Goal: Task Accomplishment & Management: Manage account settings

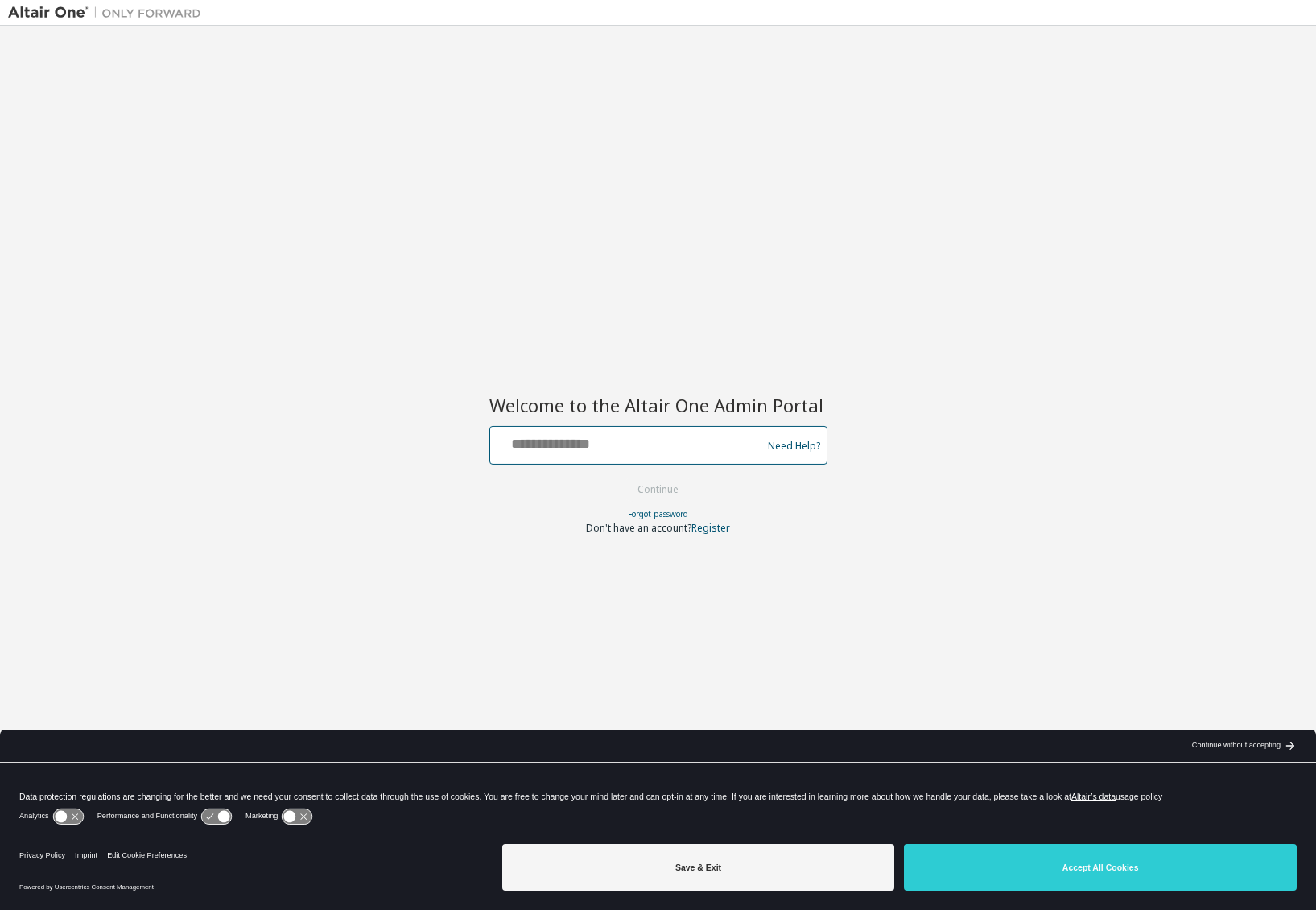
click at [606, 439] on input "text" at bounding box center [628, 442] width 264 height 24
click at [654, 449] on input "**********" at bounding box center [628, 442] width 264 height 24
click at [658, 490] on button "Continue" at bounding box center [658, 489] width 75 height 25
drag, startPoint x: 707, startPoint y: 447, endPoint x: 428, endPoint y: 433, distance: 279.4
click at [428, 433] on div "**********" at bounding box center [658, 444] width 1300 height 821
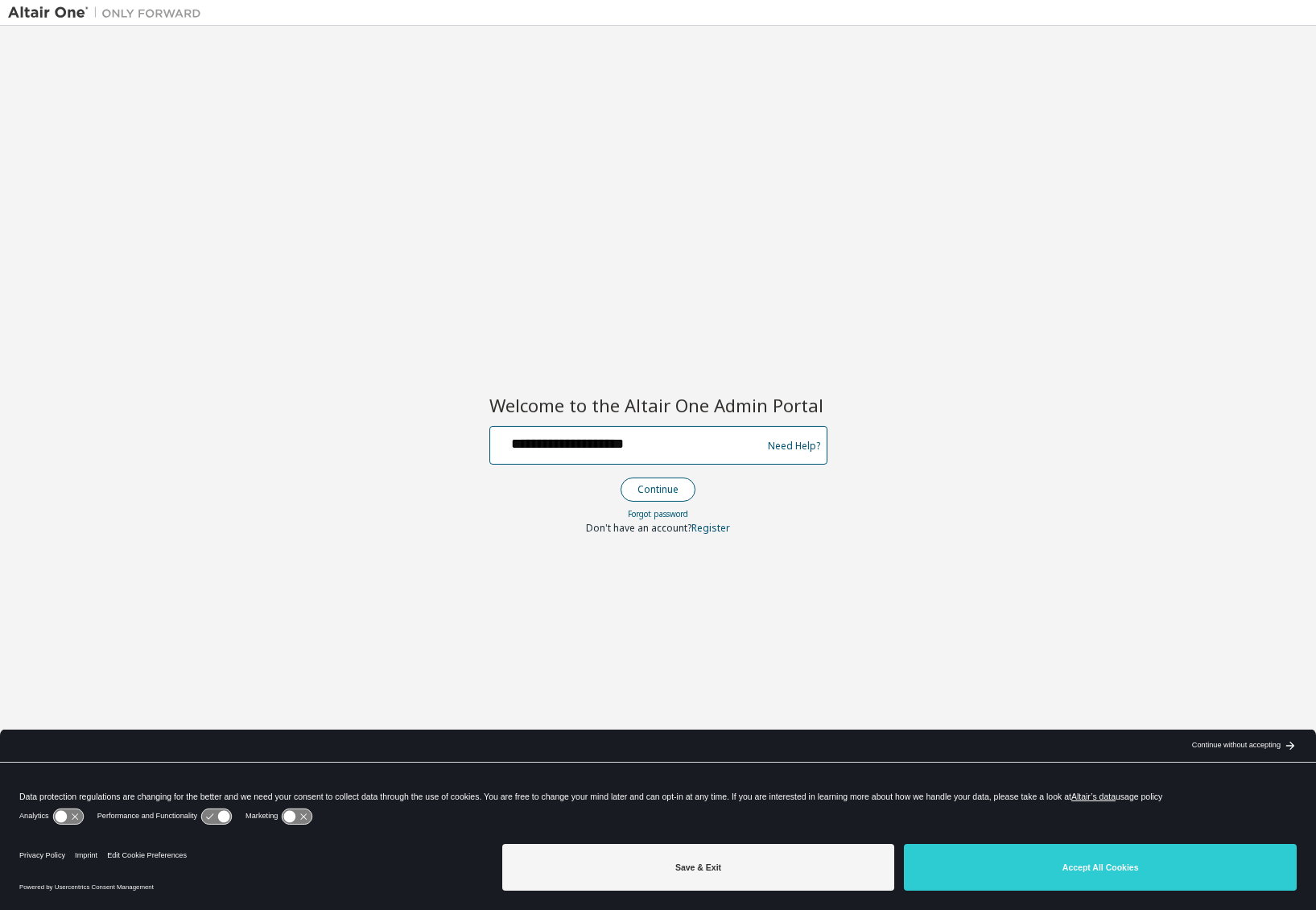
type input "**********"
click at [654, 487] on button "Continue" at bounding box center [658, 489] width 75 height 25
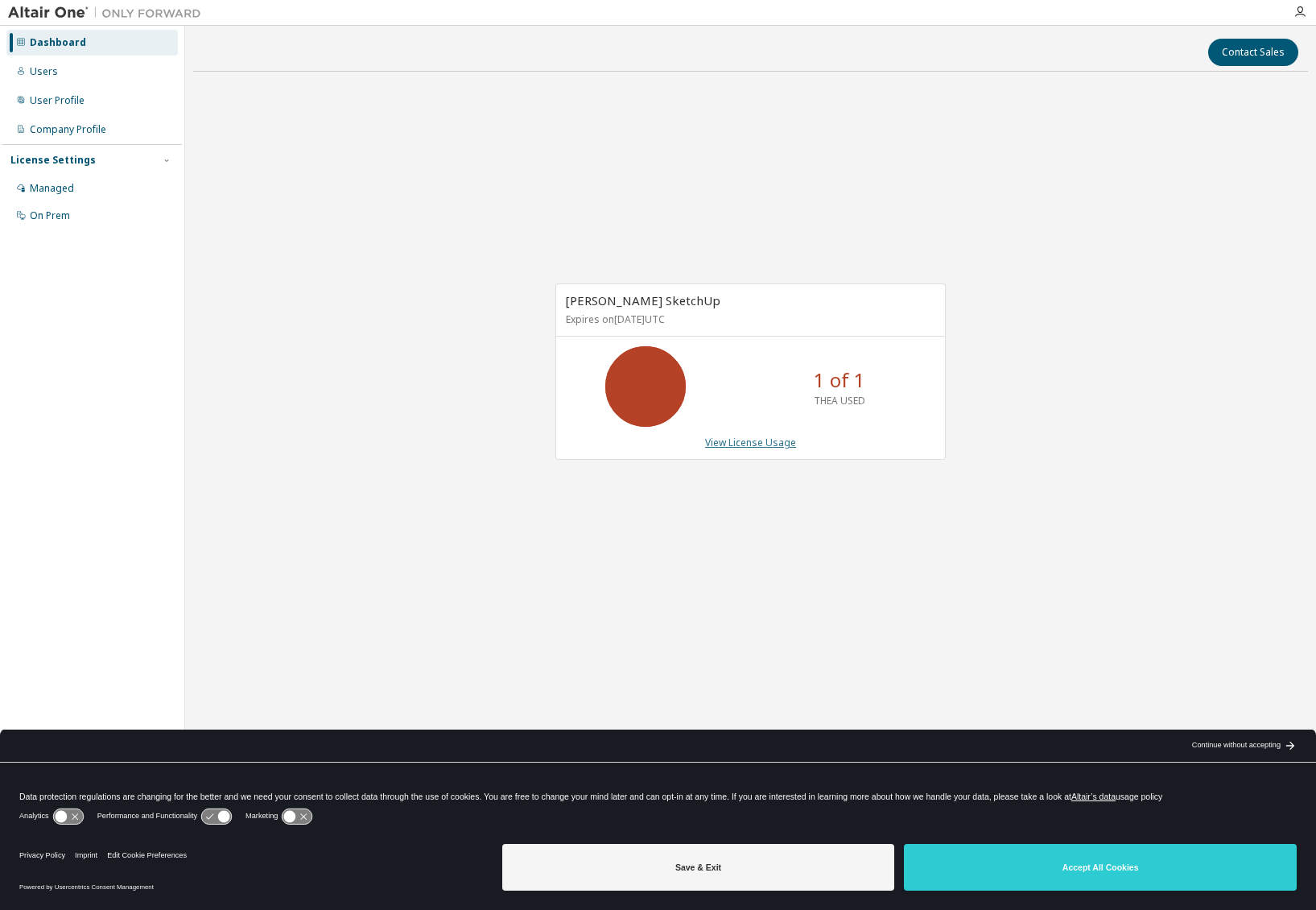
click at [747, 445] on link "View License Usage" at bounding box center [751, 443] width 91 height 14
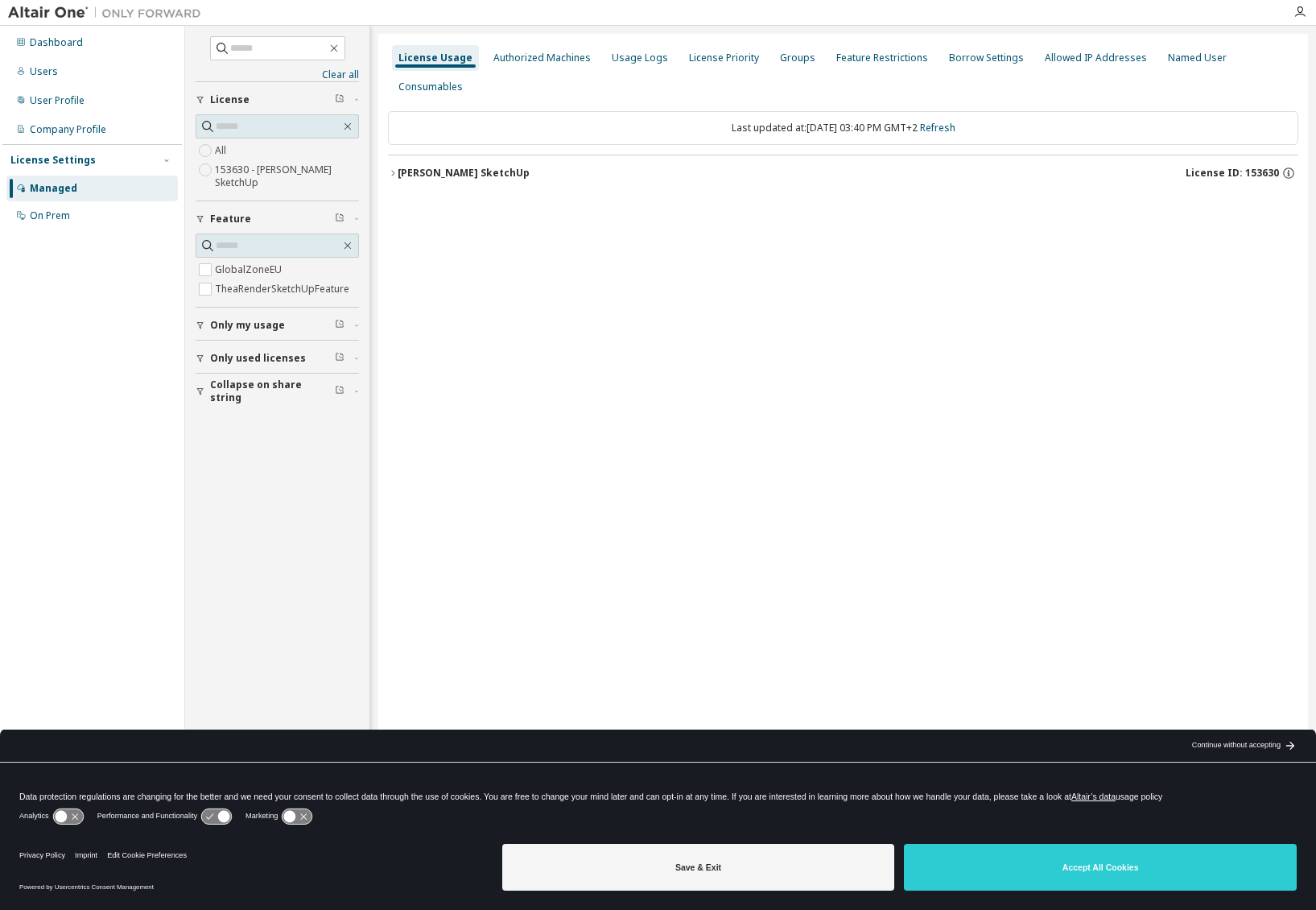
click at [392, 168] on icon "button" at bounding box center [392, 172] width 9 height 9
click at [1278, 232] on icon "button" at bounding box center [1276, 239] width 14 height 14
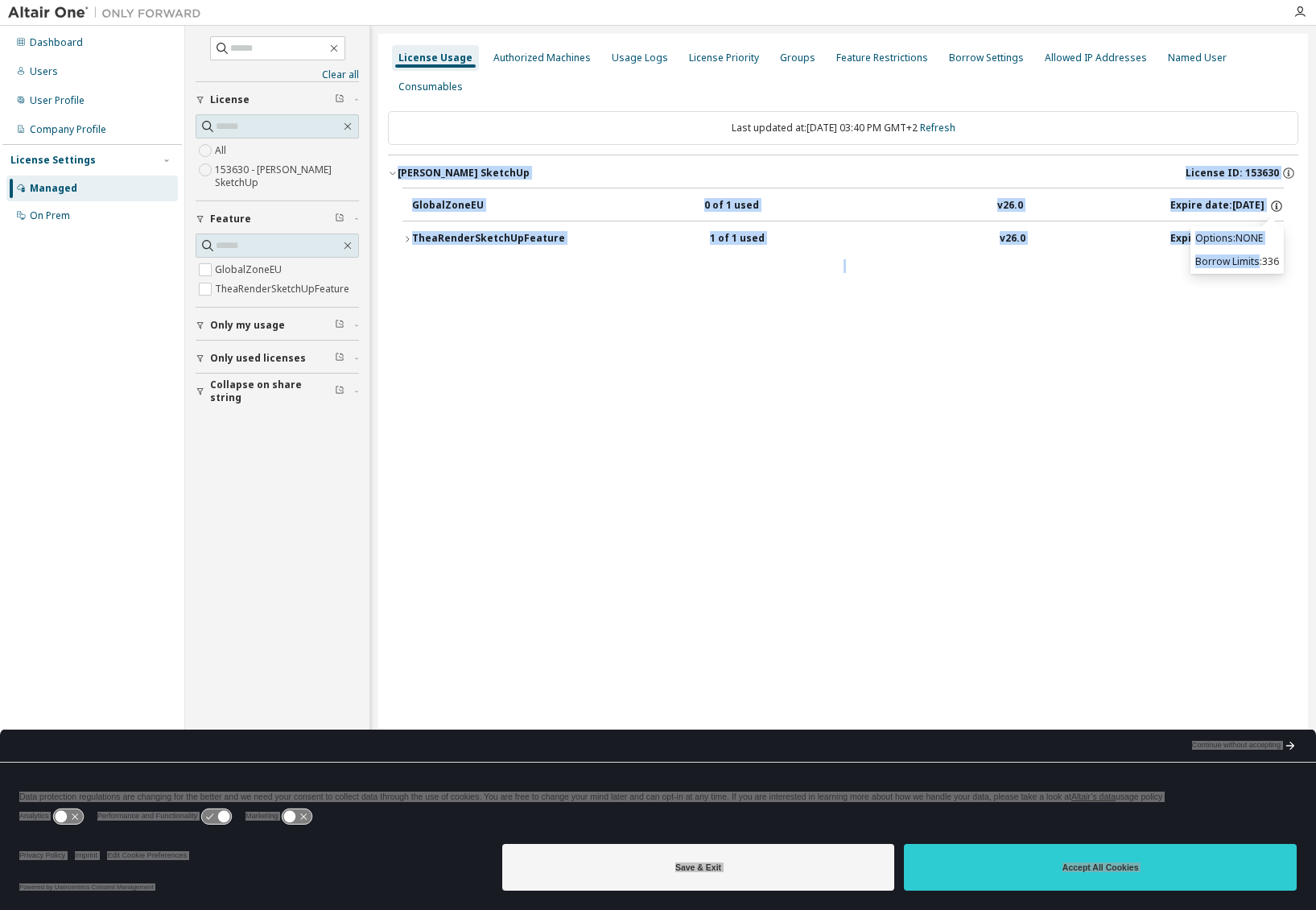
drag, startPoint x: 1220, startPoint y: 259, endPoint x: 1257, endPoint y: 264, distance: 37.3
click at [1257, 264] on body "Dashboard Users User Profile Company Profile License Settings Managed On Prem C…" at bounding box center [658, 455] width 1316 height 910
click at [1257, 264] on div "License Usage Authorized Machines Usage Logs License Priority Groups Feature Re…" at bounding box center [843, 444] width 930 height 821
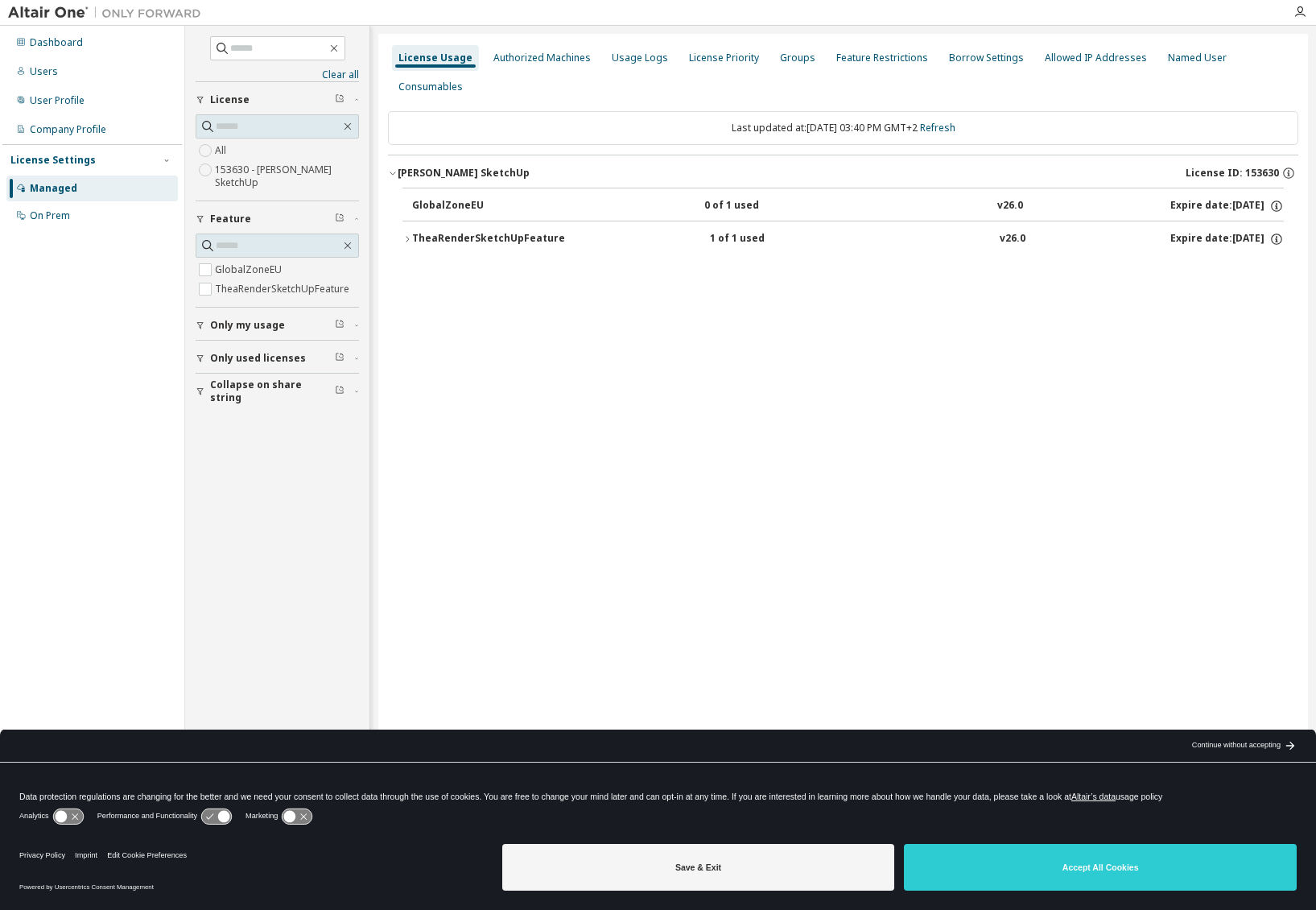
click at [1090, 266] on div "License Usage Authorized Machines Usage Logs License Priority Groups Feature Re…" at bounding box center [843, 444] width 930 height 821
click at [1280, 200] on icon "button" at bounding box center [1276, 205] width 11 height 11
click at [954, 227] on button "TheaRenderSketchUpFeature 1 of 1 used v26.0 Expire date: 2026-04-19" at bounding box center [844, 239] width 882 height 35
click at [251, 166] on label "153630 - Thea Render SketchUp" at bounding box center [286, 177] width 144 height 32
click at [223, 147] on label "All" at bounding box center [221, 150] width 14 height 19
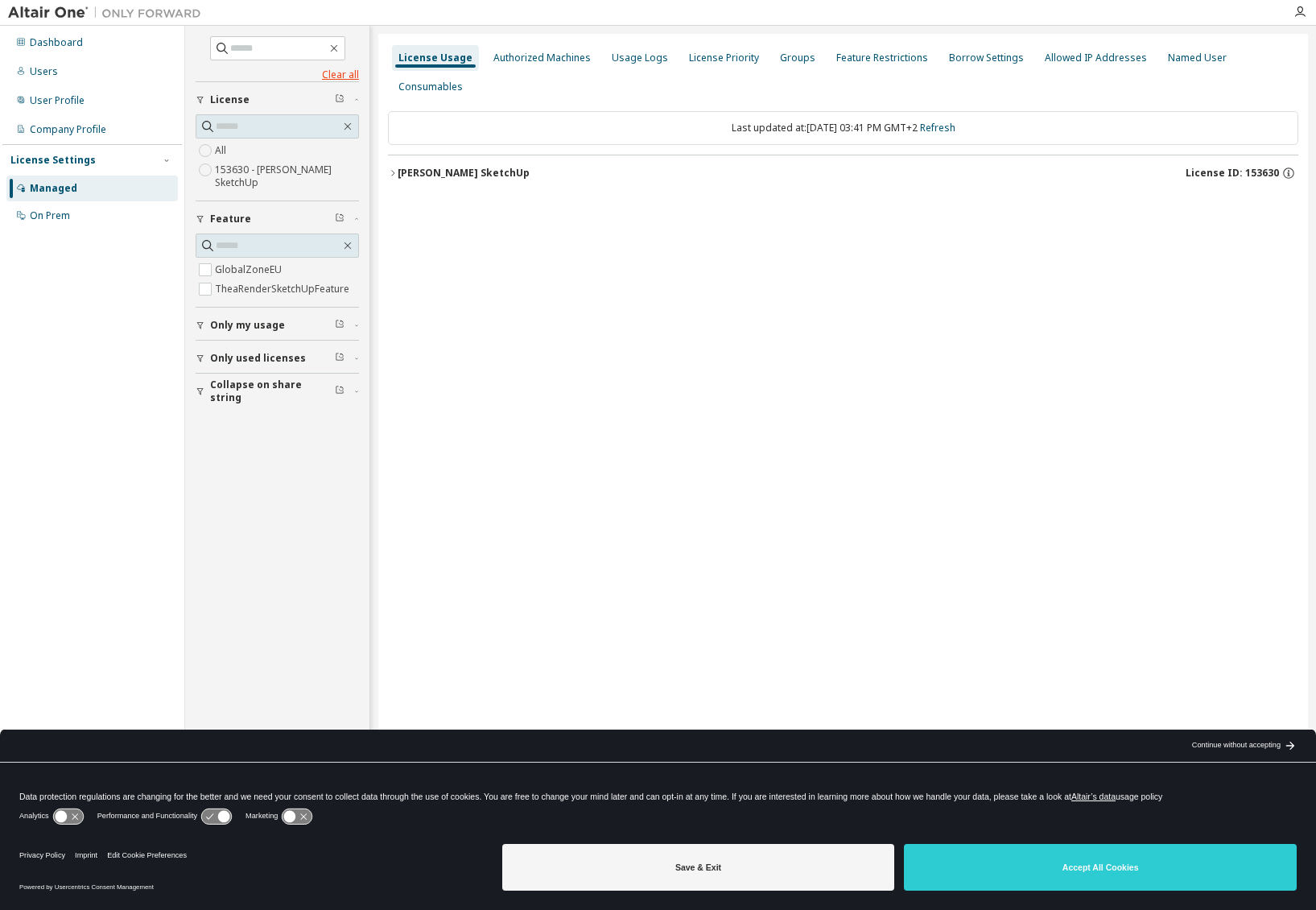
click at [348, 75] on link "Clear all" at bounding box center [277, 74] width 163 height 13
click at [529, 61] on div "Authorized Machines" at bounding box center [541, 57] width 97 height 13
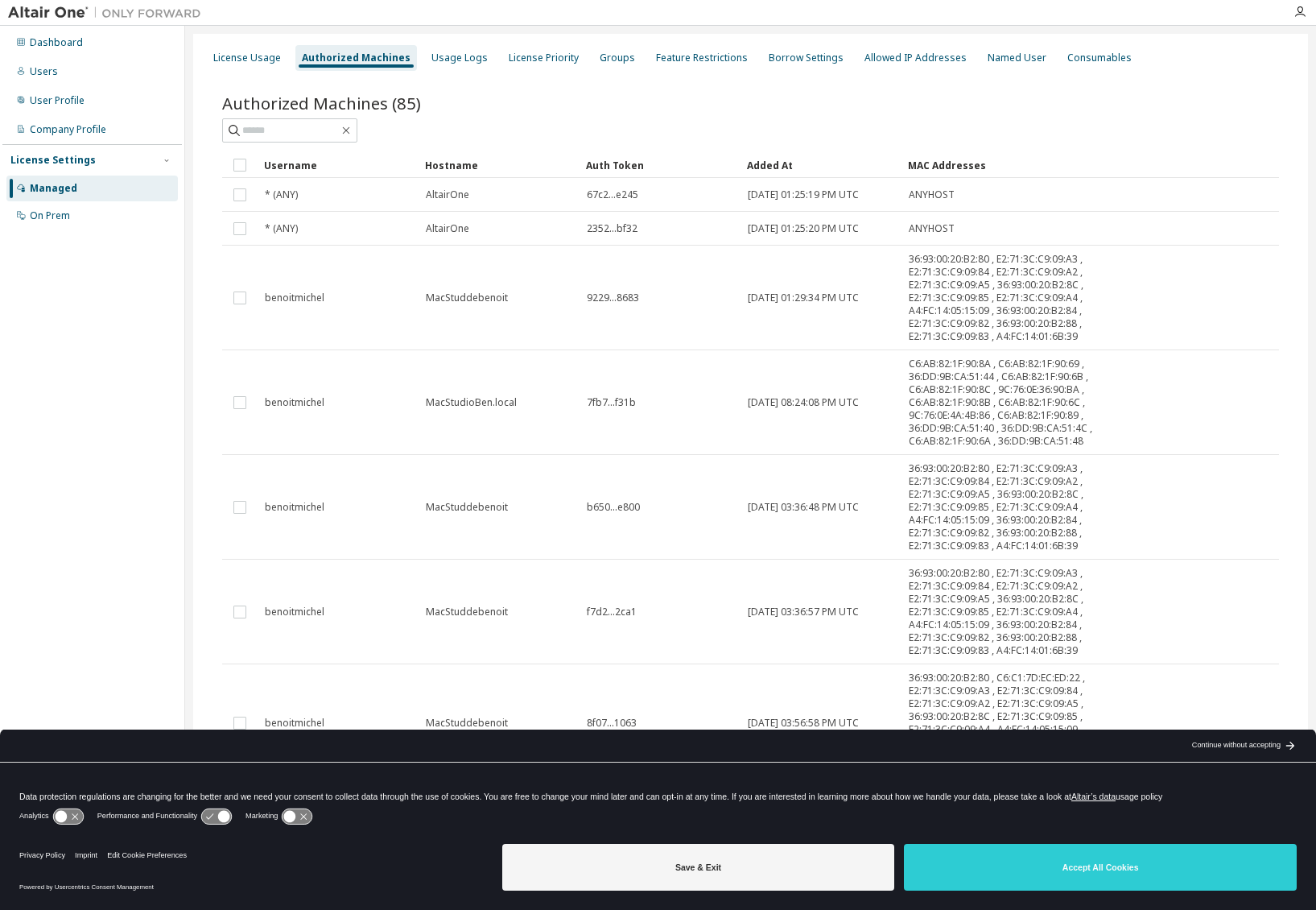
click at [367, 57] on div "Authorized Machines" at bounding box center [356, 57] width 109 height 13
click at [61, 46] on div "Dashboard" at bounding box center [56, 42] width 53 height 13
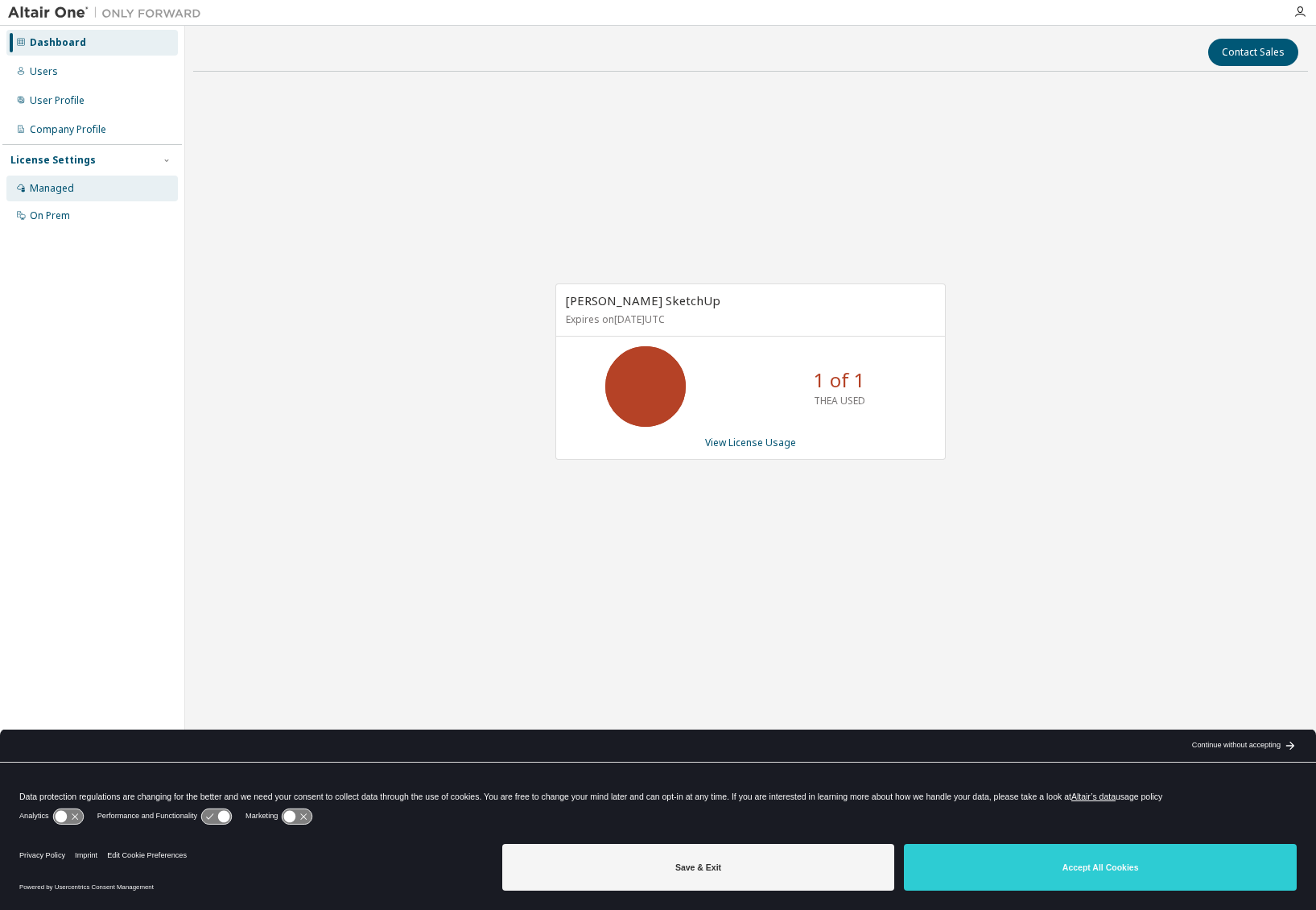
click at [65, 186] on div "Managed" at bounding box center [52, 188] width 44 height 13
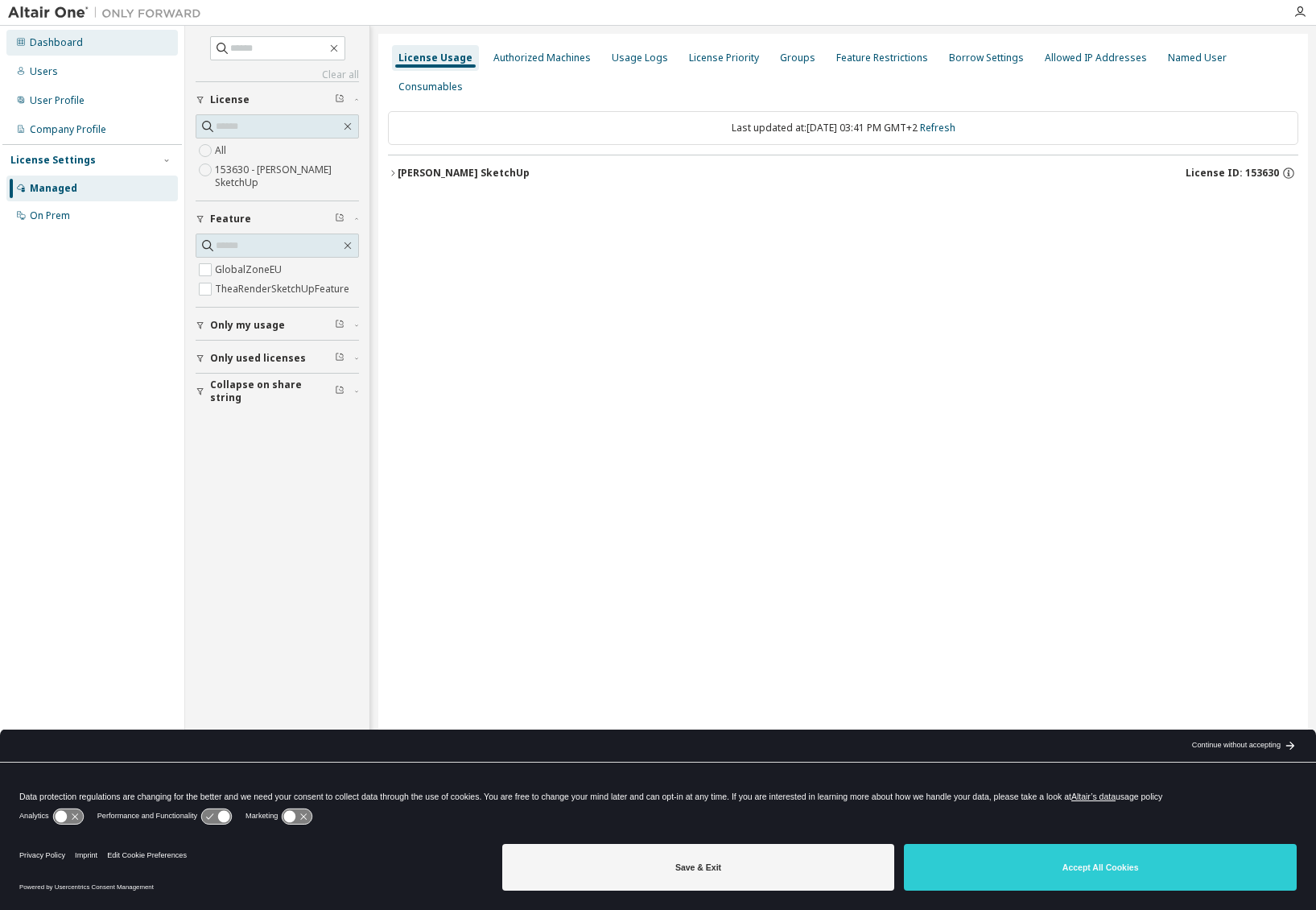
click at [66, 42] on div "Dashboard" at bounding box center [56, 42] width 53 height 13
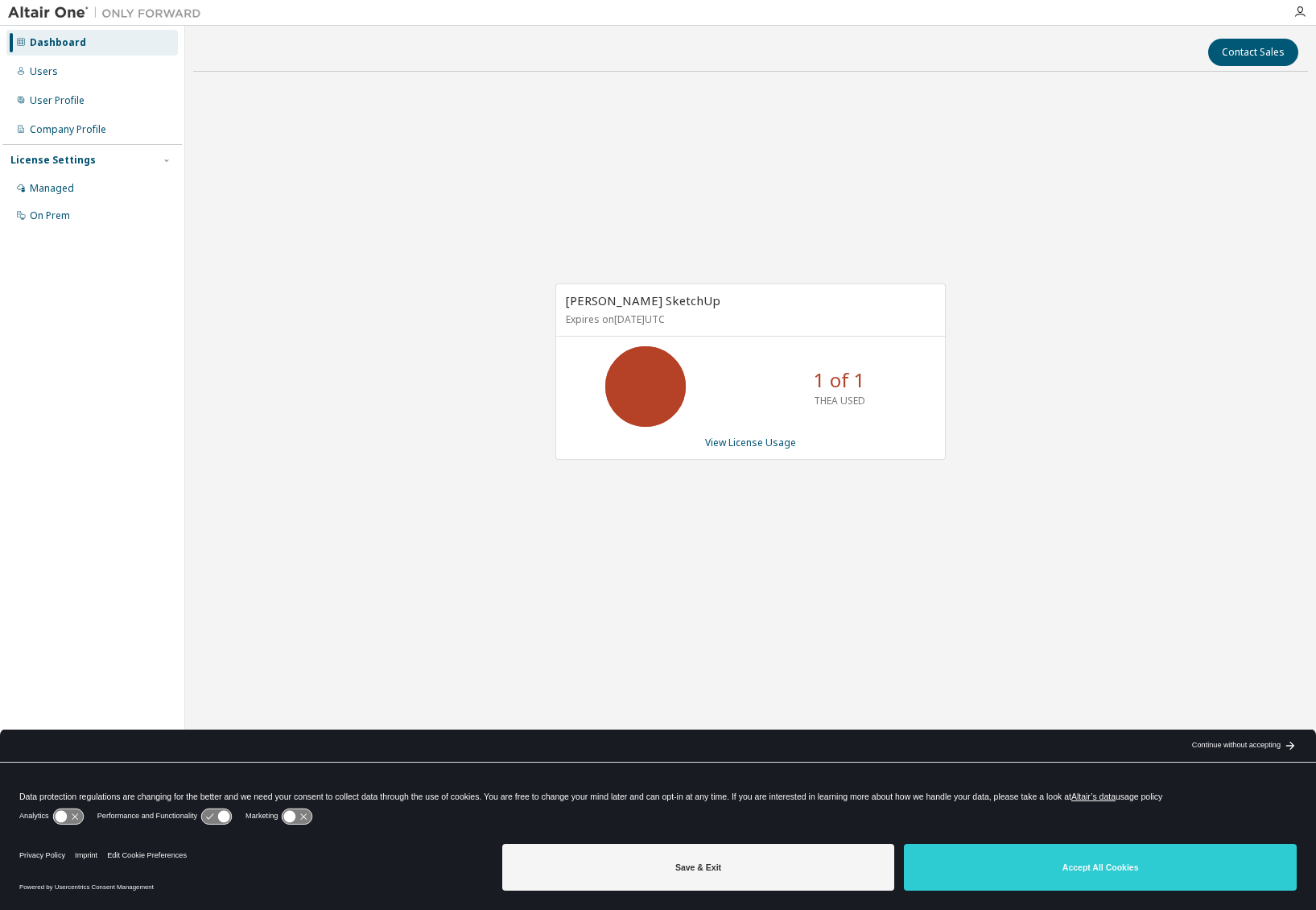
drag, startPoint x: 862, startPoint y: 400, endPoint x: 835, endPoint y: 397, distance: 27.2
click at [835, 397] on p "THEA USED" at bounding box center [840, 401] width 52 height 14
drag, startPoint x: 819, startPoint y: 375, endPoint x: 592, endPoint y: 368, distance: 227.1
click at [818, 375] on p "1 of 1" at bounding box center [840, 380] width 52 height 27
click at [651, 377] on icon at bounding box center [646, 387] width 41 height 41
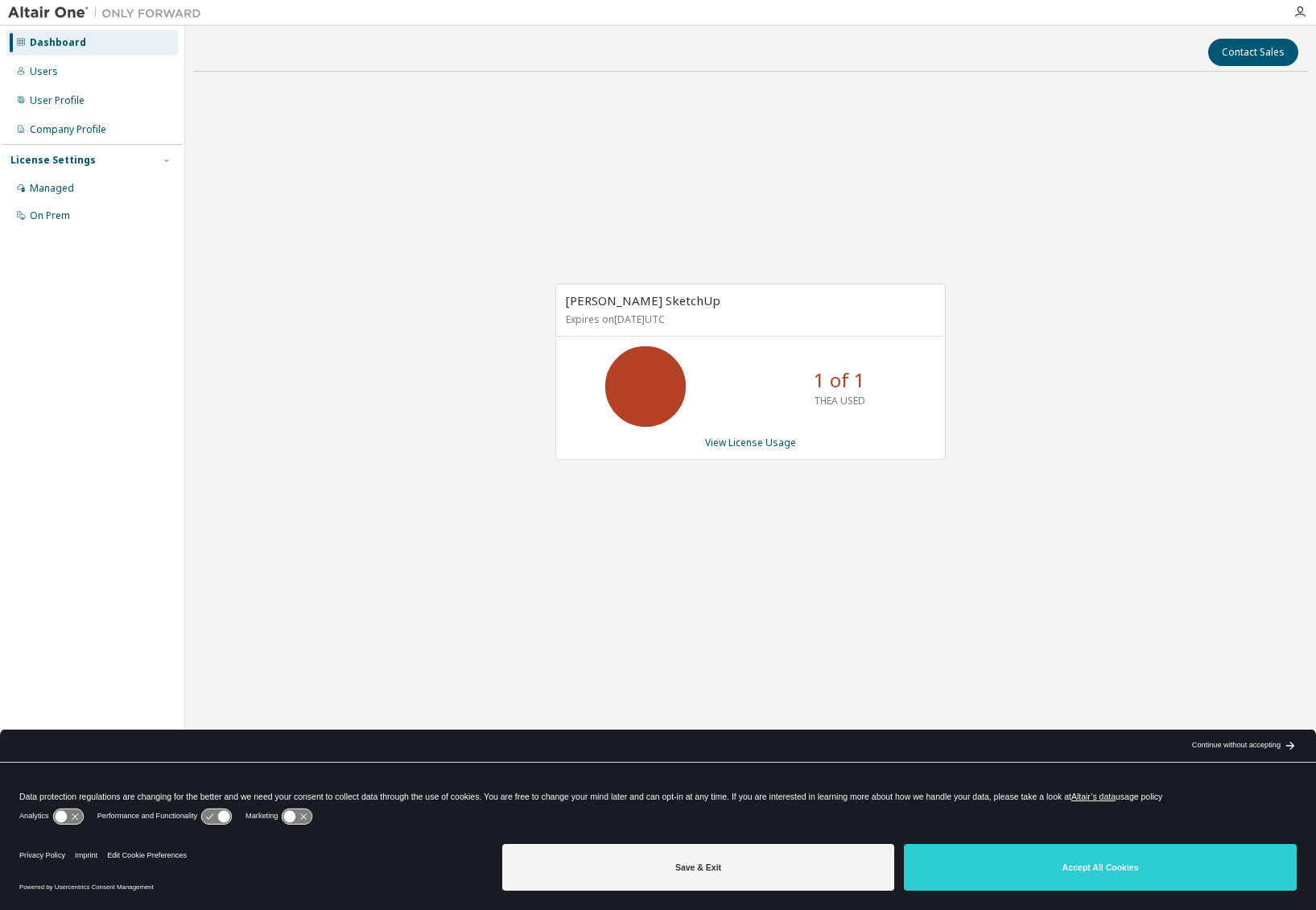
click at [643, 376] on icon at bounding box center [646, 387] width 41 height 41
click at [60, 184] on div "Managed" at bounding box center [52, 188] width 44 height 13
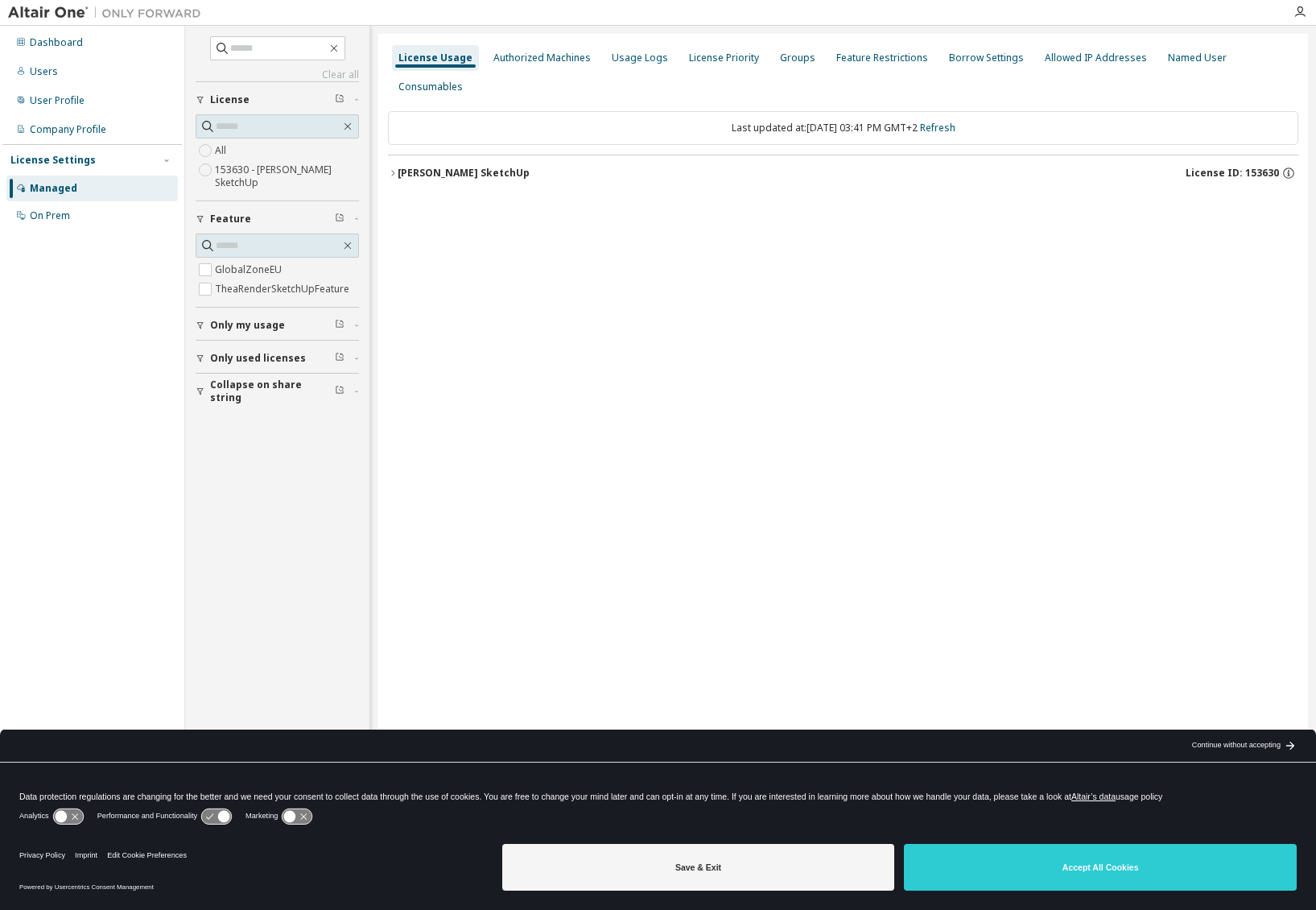
click at [207, 360] on div "button" at bounding box center [203, 357] width 14 height 9
click at [232, 436] on span "Collapse on share string" at bounding box center [273, 438] width 125 height 26
click at [232, 151] on div "All 153630 - Thea Render SketchUp" at bounding box center [277, 166] width 163 height 52
click at [393, 155] on button "Thea Render SketchUp License ID: 153630" at bounding box center [843, 173] width 911 height 35
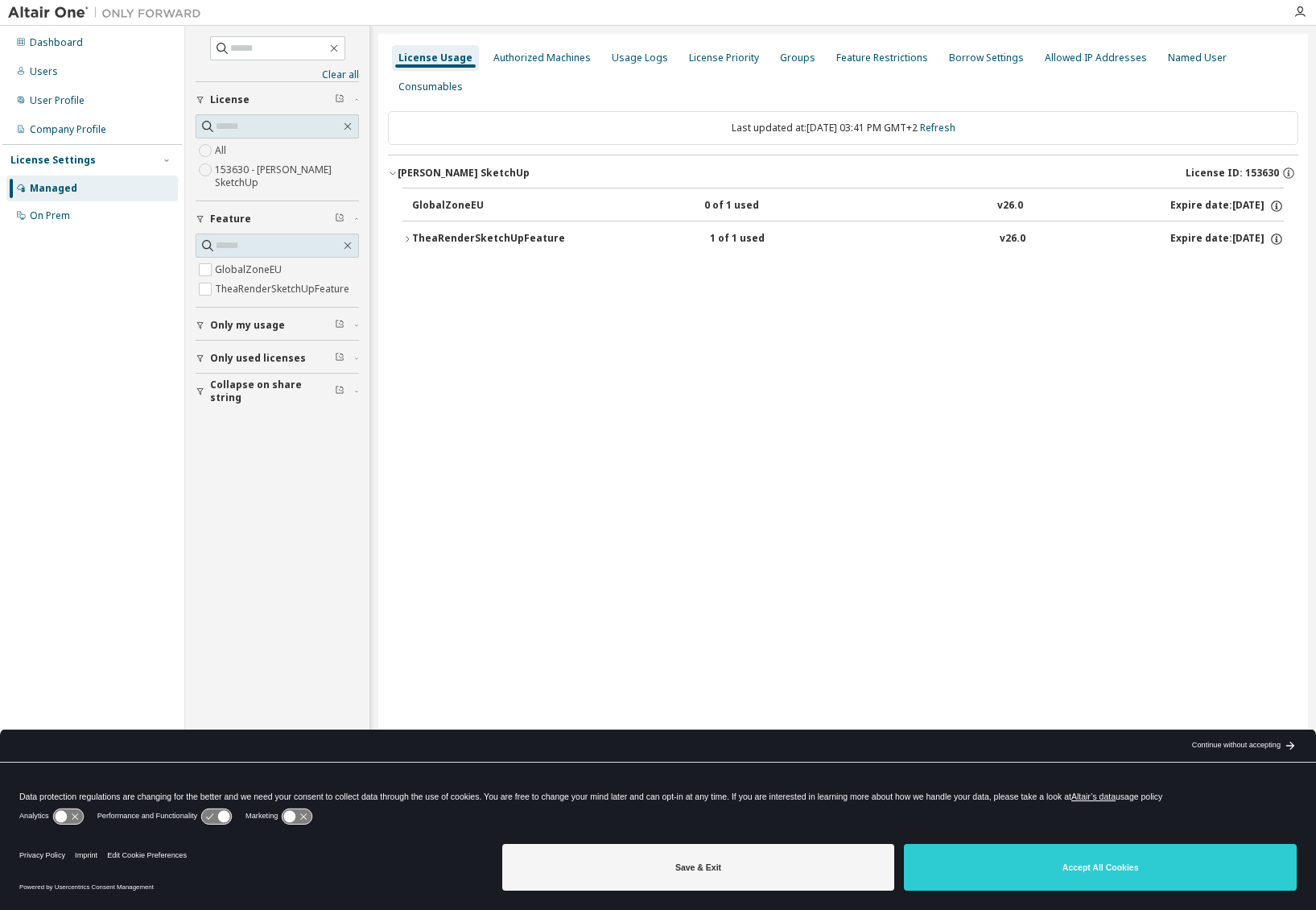
click at [468, 232] on div "TheaRenderSketchUpFeature" at bounding box center [488, 239] width 153 height 14
click at [1261, 267] on icon at bounding box center [1262, 273] width 9 height 12
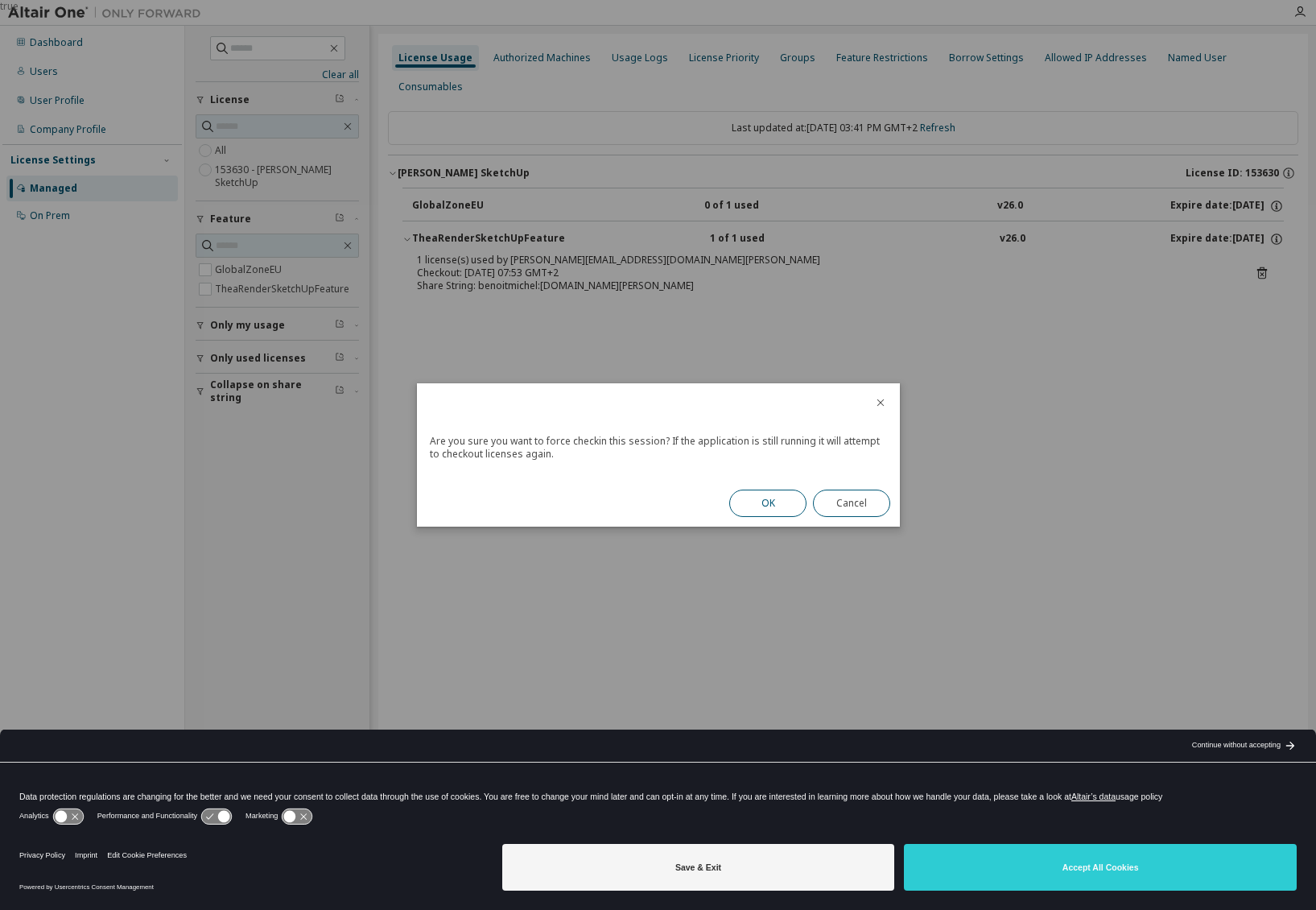
click at [784, 495] on button "OK" at bounding box center [769, 504] width 78 height 27
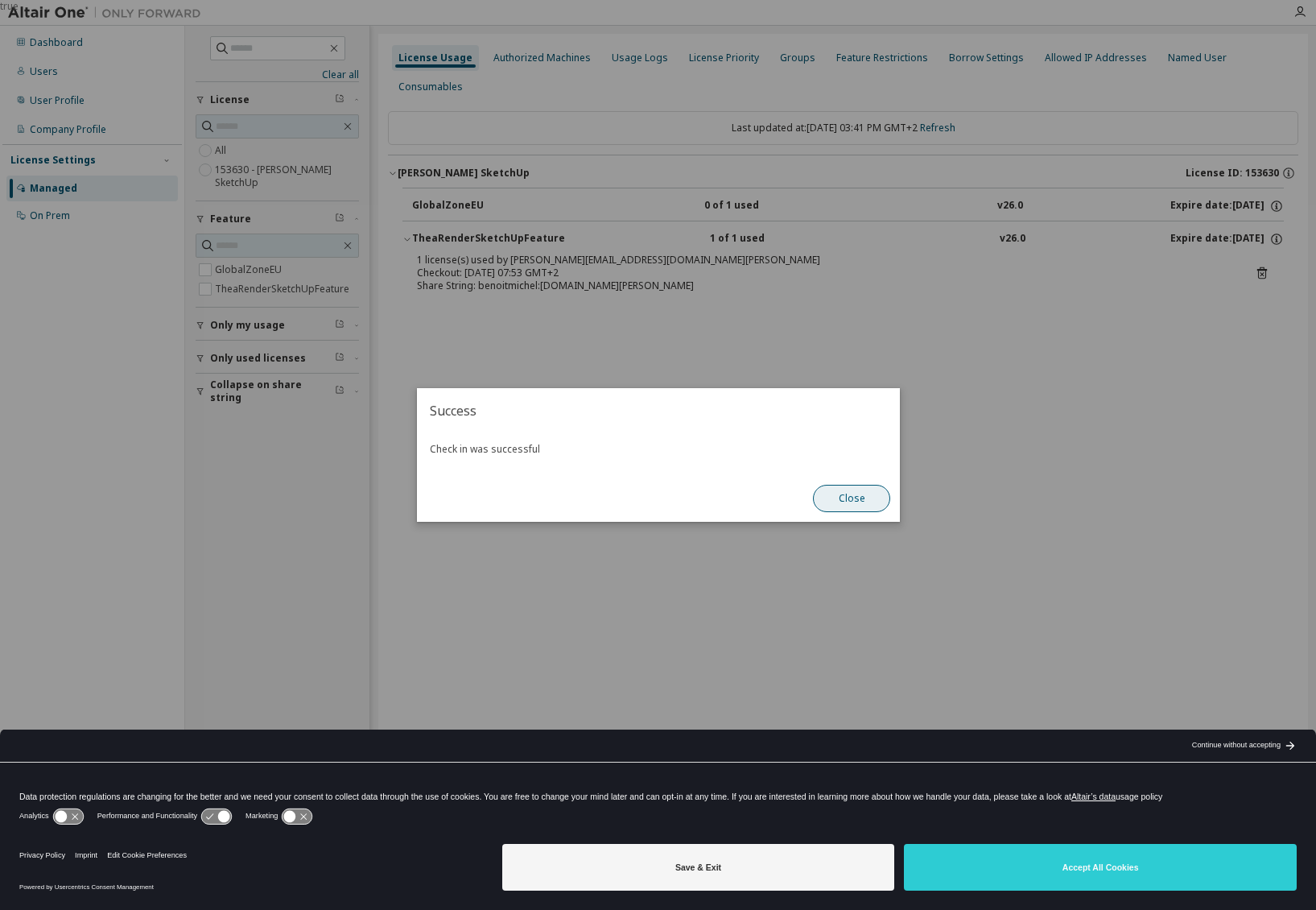
click at [851, 496] on button "Close" at bounding box center [852, 499] width 78 height 27
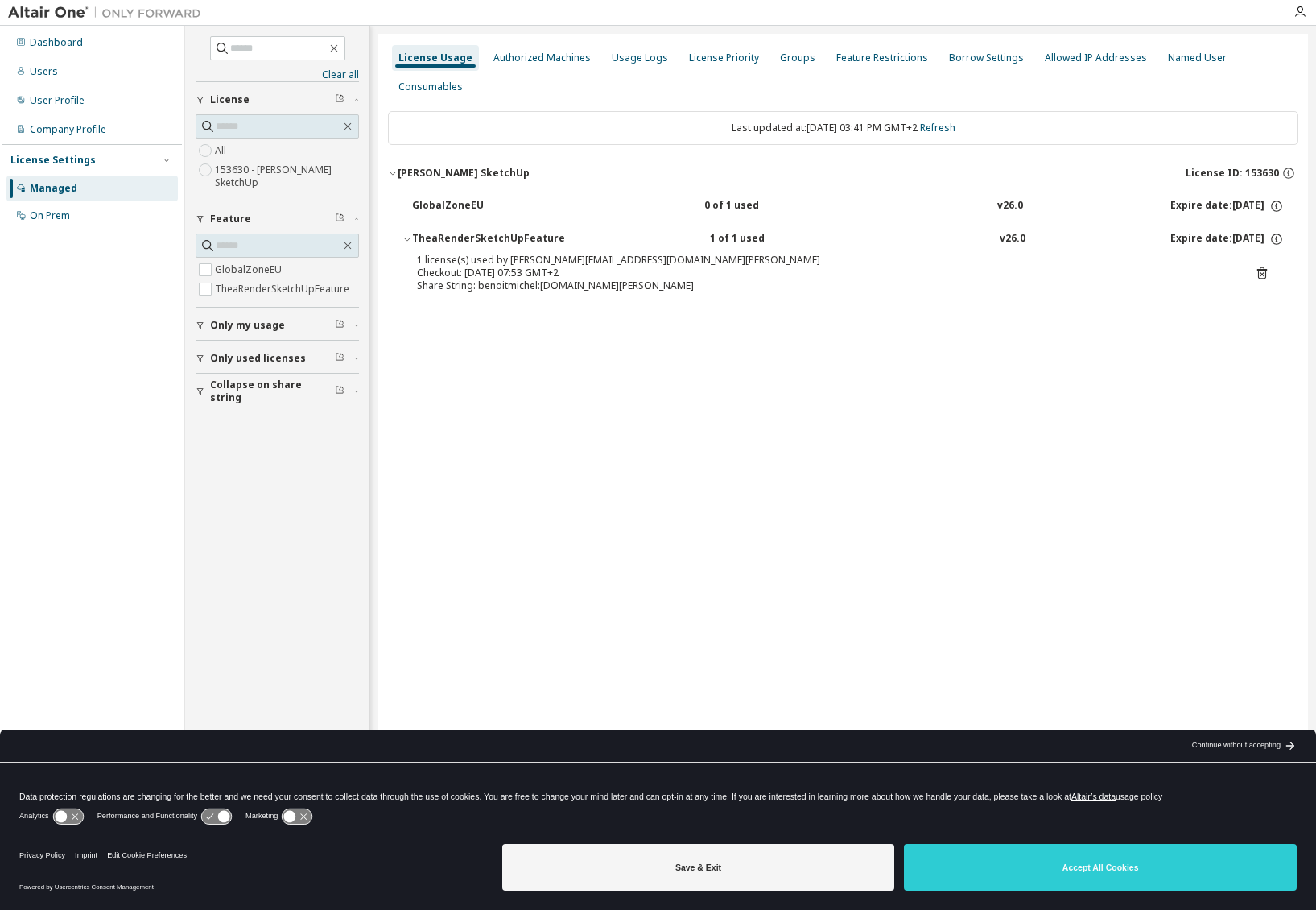
drag, startPoint x: 1275, startPoint y: 242, endPoint x: 1263, endPoint y: 242, distance: 12.0
click at [1275, 253] on div "1 license(s) used by benoitmichel@MacStuddebenoit.fritz.box Checkout: 2025-10-0…" at bounding box center [844, 275] width 882 height 45
click at [1263, 267] on icon at bounding box center [1262, 273] width 9 height 12
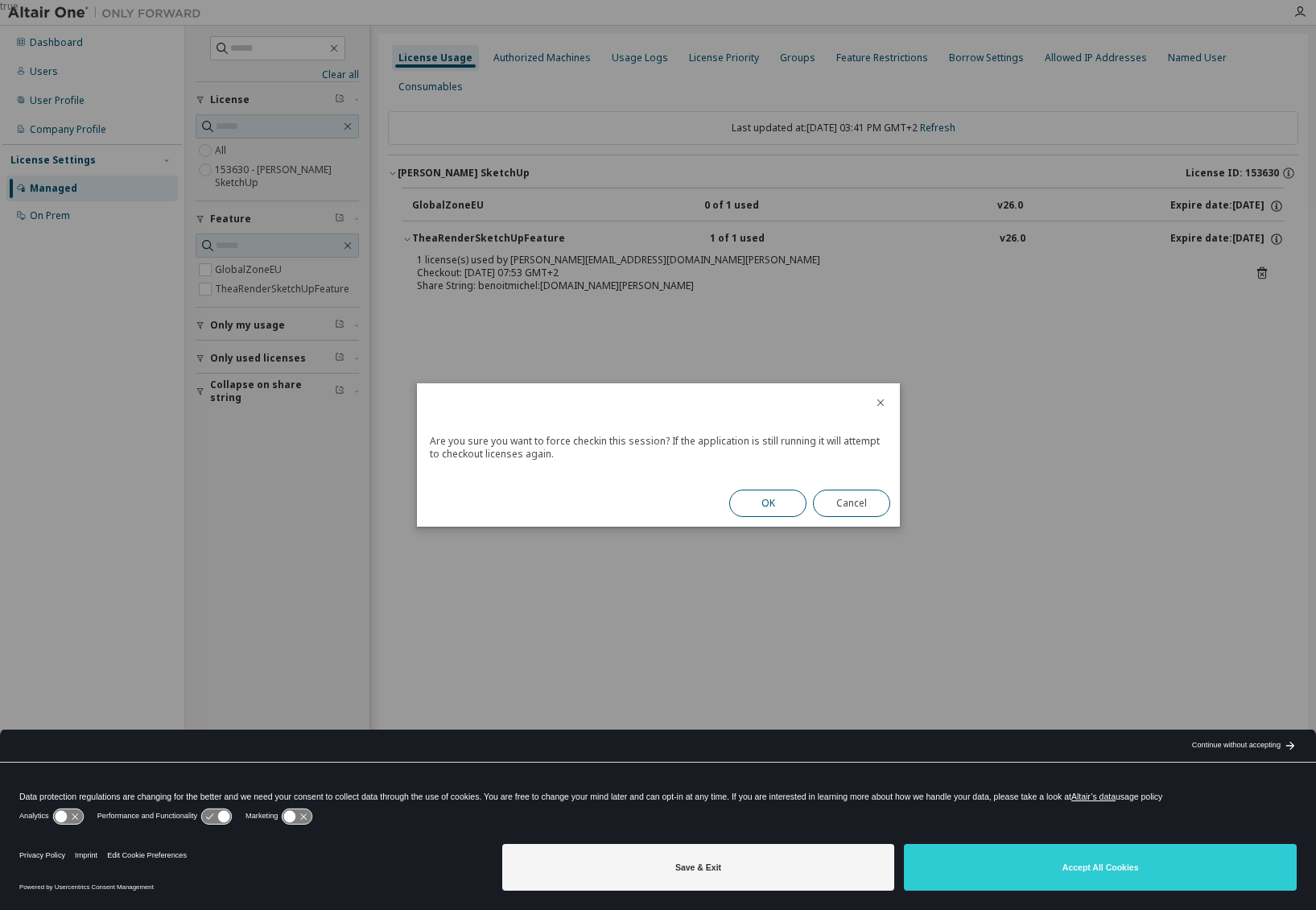
click at [776, 501] on button "OK" at bounding box center [769, 504] width 78 height 27
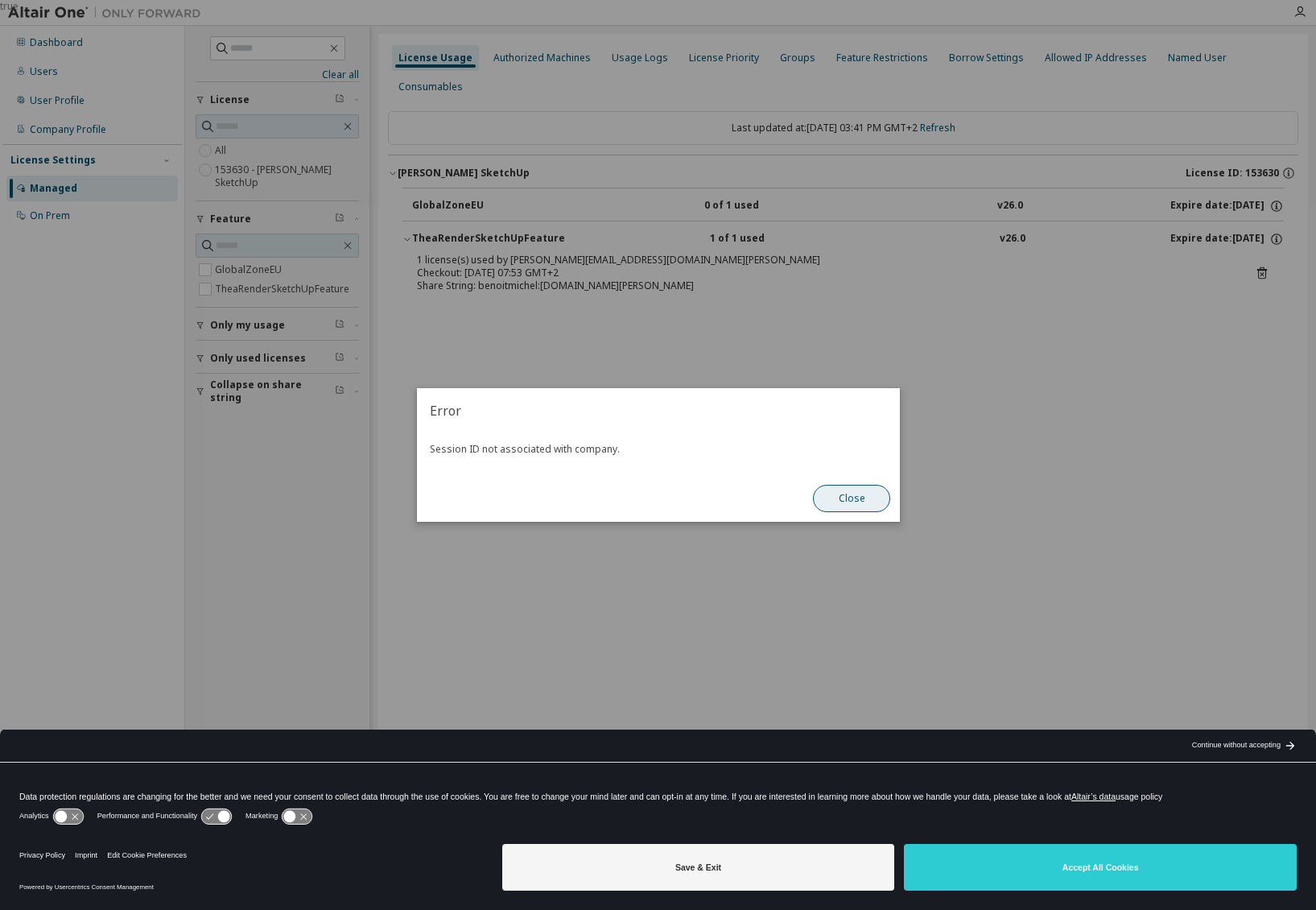
click at [853, 504] on button "Close" at bounding box center [852, 499] width 78 height 27
